Goal: Transaction & Acquisition: Obtain resource

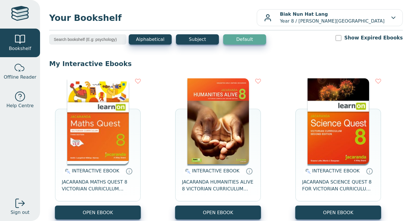
click at [119, 209] on button "OPEN EBOOK" at bounding box center [98, 213] width 86 height 14
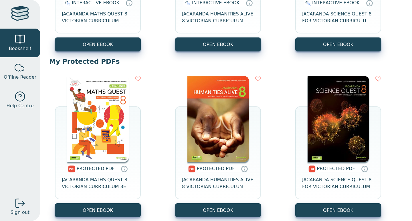
scroll to position [168, 0]
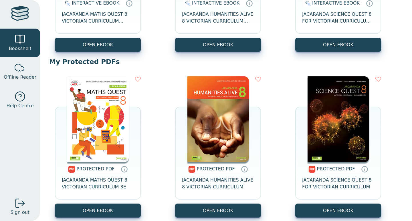
click at [208, 40] on button "OPEN EBOOK" at bounding box center [218, 45] width 86 height 14
